Goal: Task Accomplishment & Management: Complete application form

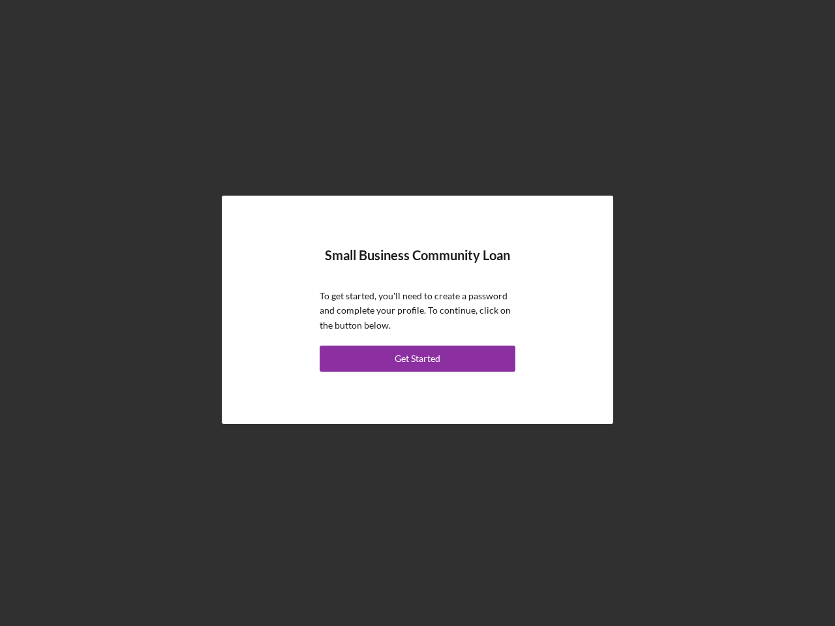
click at [418, 313] on p "To get started, you'll need to create a password and complete your profile. To …" at bounding box center [418, 311] width 196 height 44
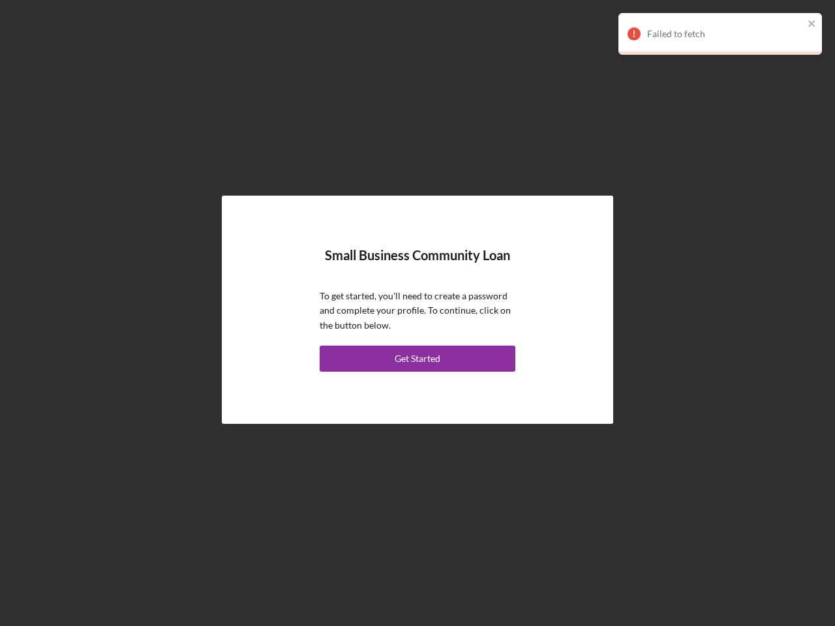
click at [418, 359] on div "Get Started" at bounding box center [418, 359] width 46 height 26
